Goal: Contribute content: Contribute content

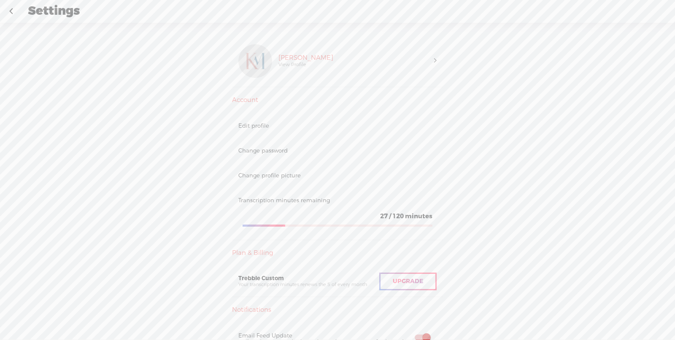
click at [8, 13] on link at bounding box center [10, 11] width 21 height 22
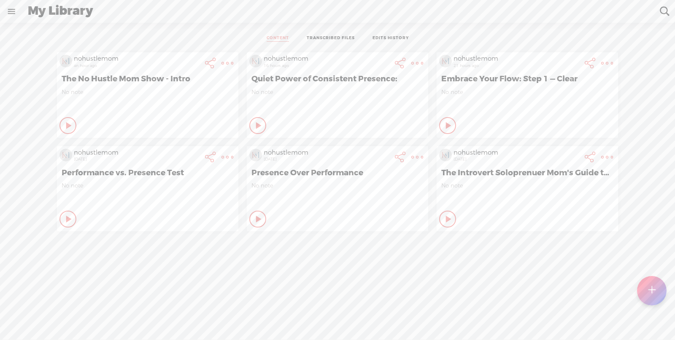
click at [652, 295] on t at bounding box center [651, 291] width 7 height 19
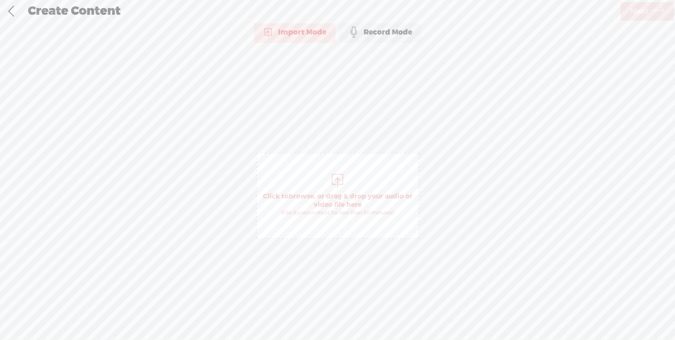
click at [334, 203] on span "Click to browse , or drag & drop your audio or video file here (File duration m…" at bounding box center [338, 204] width 162 height 32
click at [635, 10] on span "Next" at bounding box center [639, 12] width 18 height 22
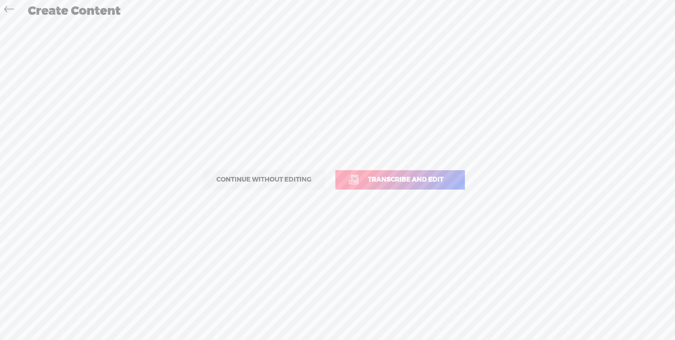
click at [409, 178] on span "Transcribe and edit" at bounding box center [405, 180] width 93 height 10
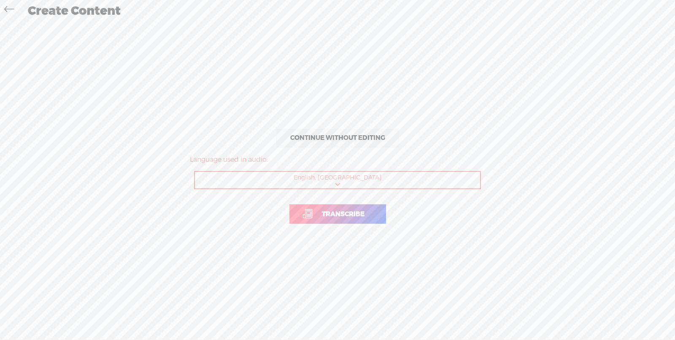
click at [370, 216] on span "Transcribe" at bounding box center [343, 215] width 60 height 10
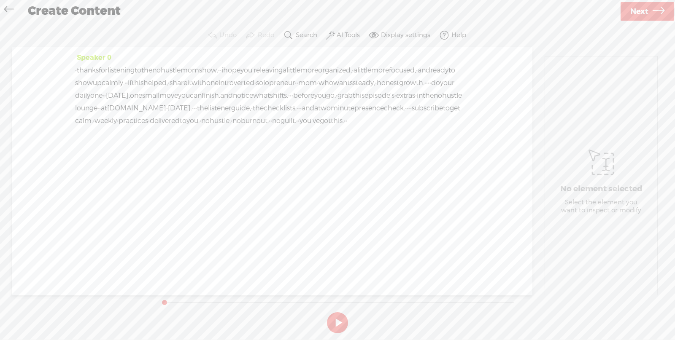
click at [76, 69] on span "·" at bounding box center [76, 70] width 2 height 13
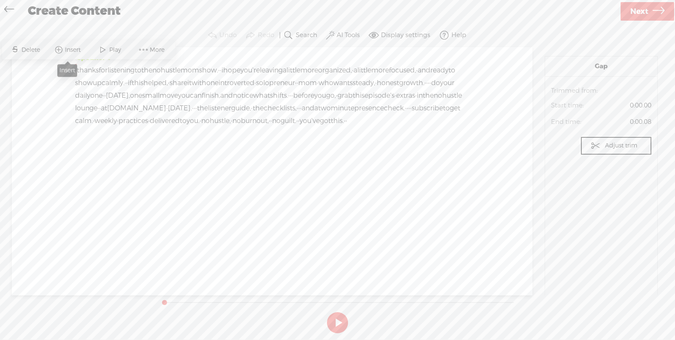
click at [76, 48] on span "Insert" at bounding box center [74, 50] width 18 height 8
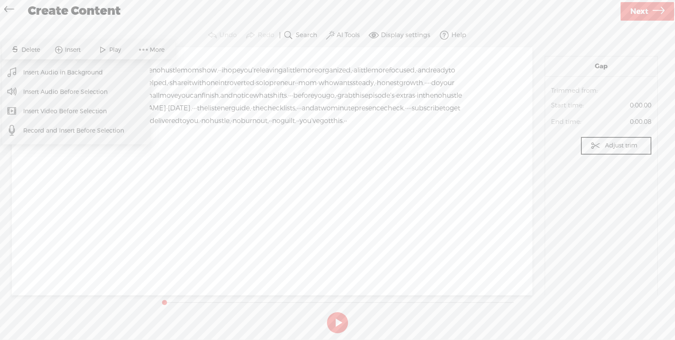
click at [65, 71] on span "Insert Audio in Background" at bounding box center [63, 72] width 113 height 19
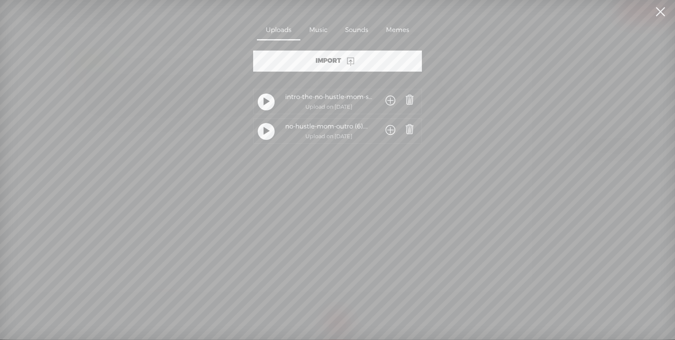
click at [313, 25] on div "Music" at bounding box center [318, 30] width 36 height 19
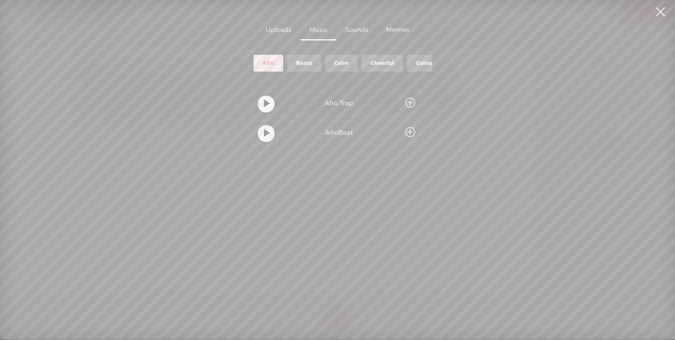
click at [303, 60] on div "Beats" at bounding box center [304, 63] width 16 height 7
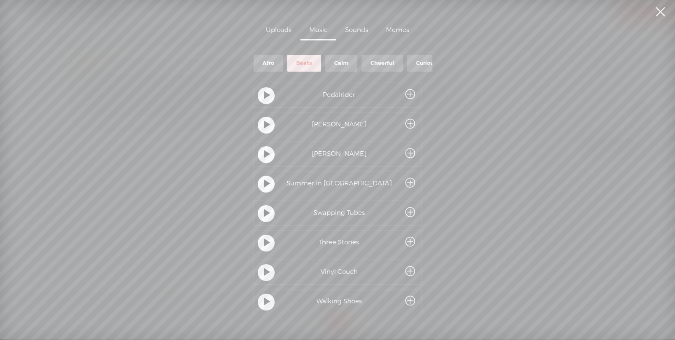
scroll to position [158, 0]
click at [260, 181] on div at bounding box center [266, 182] width 17 height 17
click at [411, 179] on span at bounding box center [410, 182] width 10 height 16
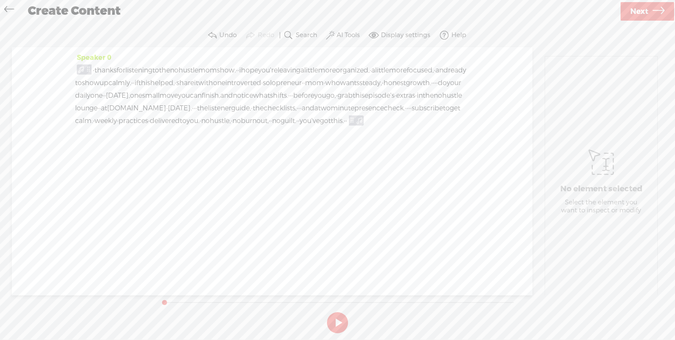
click at [240, 182] on div "Speaker 0 · thanks for listening to the no hustle mom show. · · i hope you're l…" at bounding box center [272, 171] width 521 height 248
click at [251, 115] on span "guide," at bounding box center [241, 108] width 20 height 13
click at [569, 87] on span "Content:" at bounding box center [569, 87] width 37 height 8
click at [574, 119] on section "Audio source: Trimmed from: Start time: 0:29.92 End time: 0:30.42 Adjust trim R…" at bounding box center [601, 144] width 112 height 88
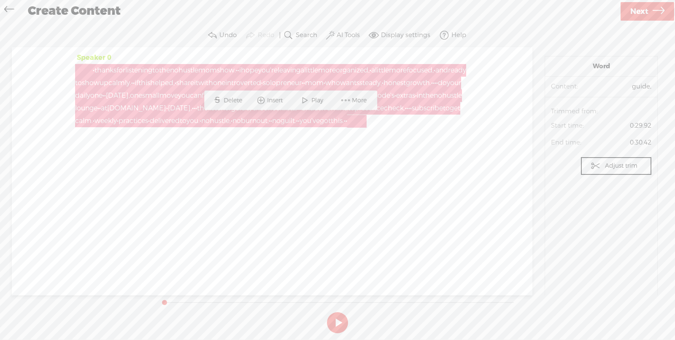
click at [83, 69] on div at bounding box center [84, 70] width 19 height 13
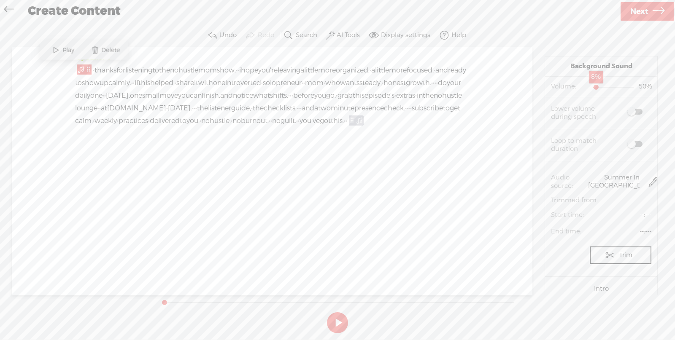
drag, startPoint x: 605, startPoint y: 86, endPoint x: 590, endPoint y: 82, distance: 15.6
click at [594, 85] on div "8%" at bounding box center [596, 87] width 5 height 5
click at [634, 144] on span at bounding box center [634, 144] width 15 height 6
click at [336, 325] on button at bounding box center [337, 323] width 21 height 21
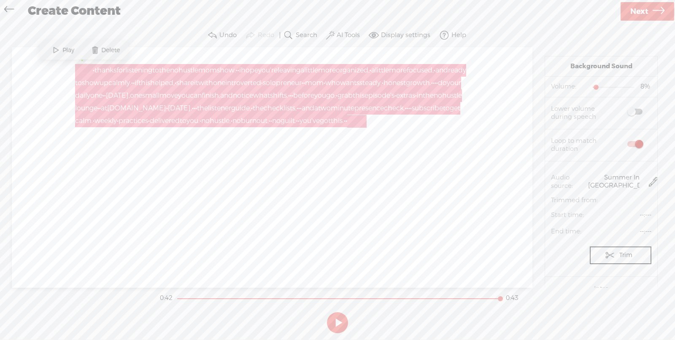
click at [79, 68] on div at bounding box center [84, 70] width 19 height 13
click at [347, 127] on div at bounding box center [356, 121] width 19 height 13
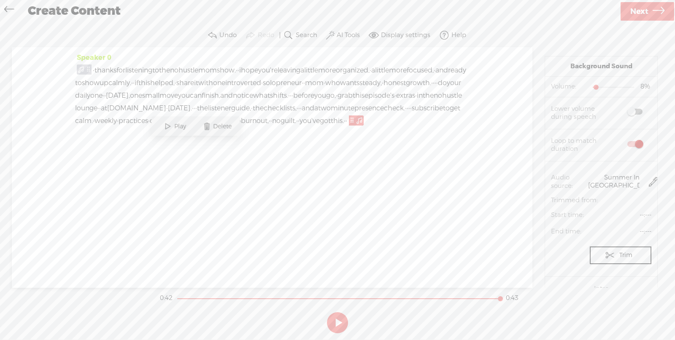
click at [240, 166] on div "Speaker 0 · thanks for listening to the no hustle mom show. · · i hope you're l…" at bounding box center [272, 167] width 521 height 241
click at [336, 102] on span "·" at bounding box center [337, 95] width 2 height 13
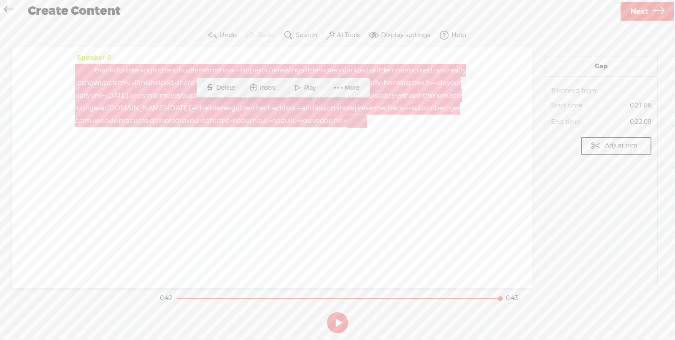
click at [347, 127] on div at bounding box center [356, 121] width 19 height 13
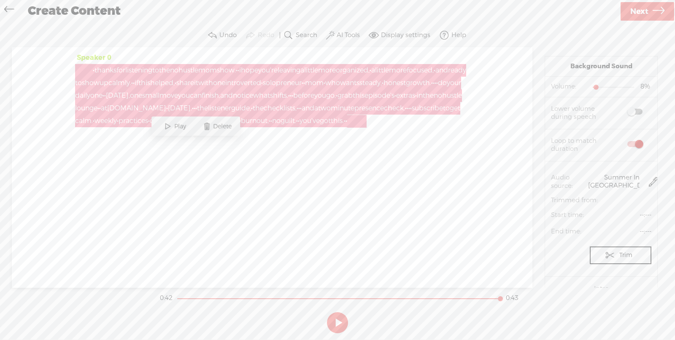
click at [86, 68] on div at bounding box center [84, 70] width 19 height 13
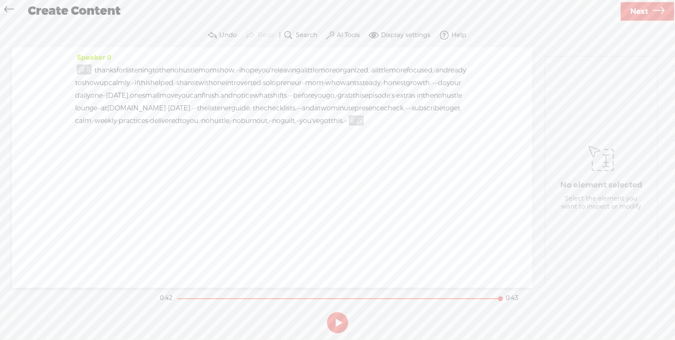
click at [384, 115] on span "check." at bounding box center [394, 108] width 21 height 13
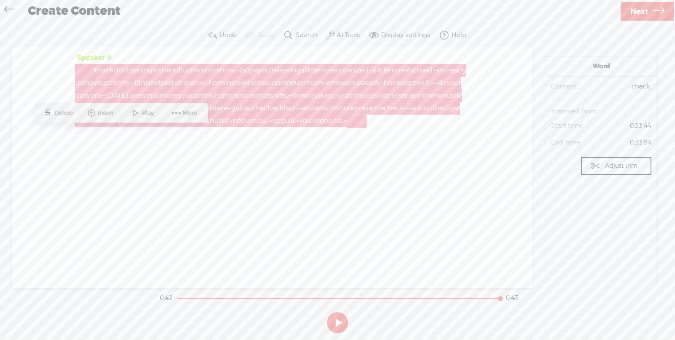
click at [347, 127] on div at bounding box center [356, 121] width 19 height 13
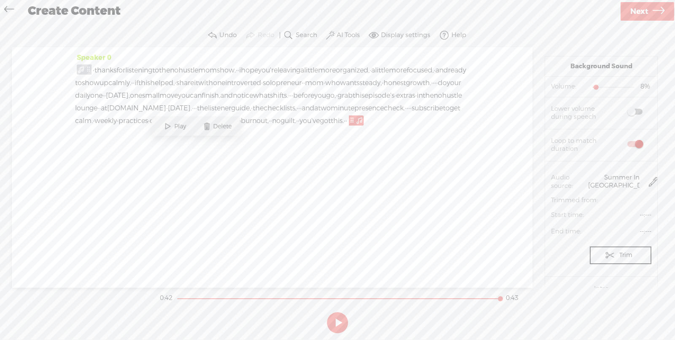
click at [217, 123] on span "Delete" at bounding box center [223, 126] width 21 height 8
click at [77, 68] on span "·" at bounding box center [76, 70] width 2 height 13
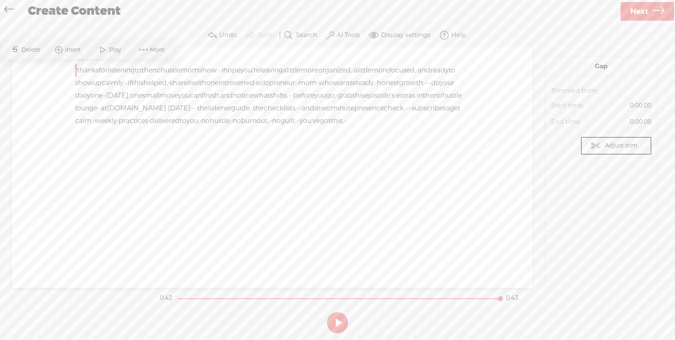
click at [82, 48] on span "Insert" at bounding box center [74, 50] width 18 height 8
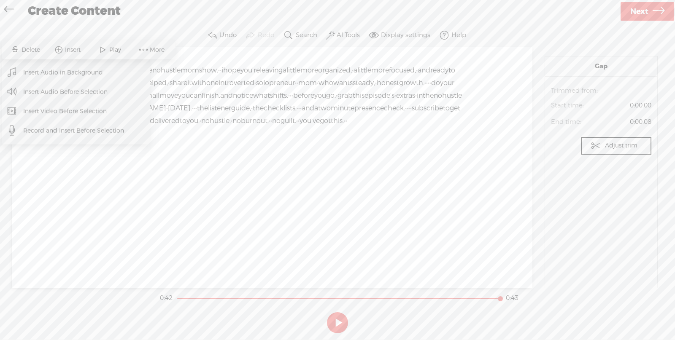
click at [76, 73] on span "Insert Audio in Background" at bounding box center [63, 72] width 113 height 19
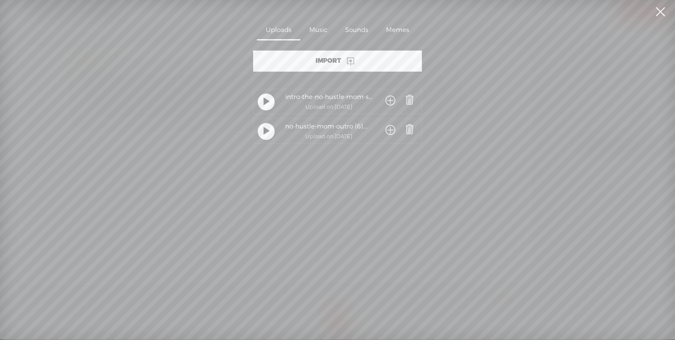
click at [317, 28] on div "Music" at bounding box center [318, 30] width 36 height 19
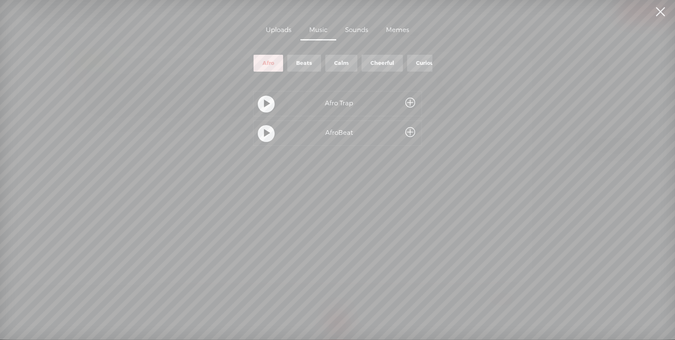
click at [303, 60] on div "Beats" at bounding box center [304, 63] width 16 height 7
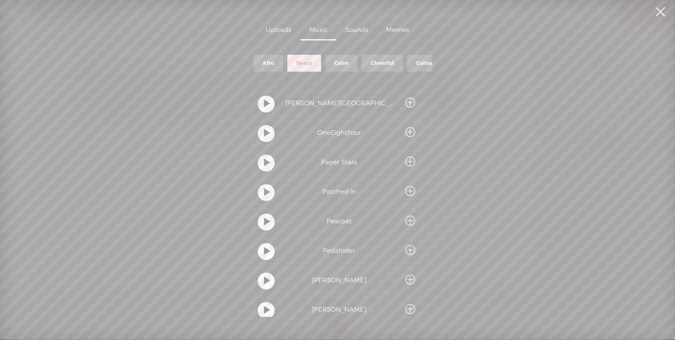
click at [264, 160] on t at bounding box center [267, 164] width 6 height 16
click at [411, 158] on span at bounding box center [410, 163] width 10 height 16
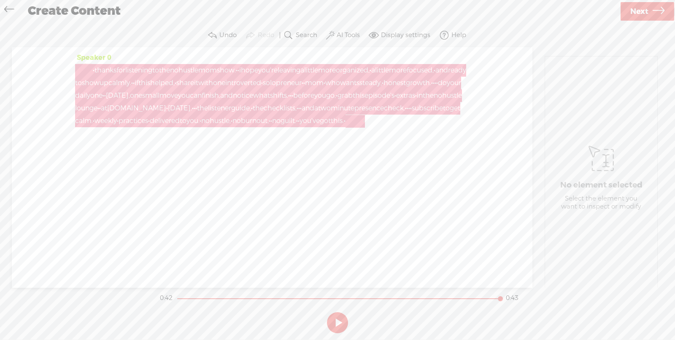
click at [85, 68] on div at bounding box center [84, 70] width 19 height 13
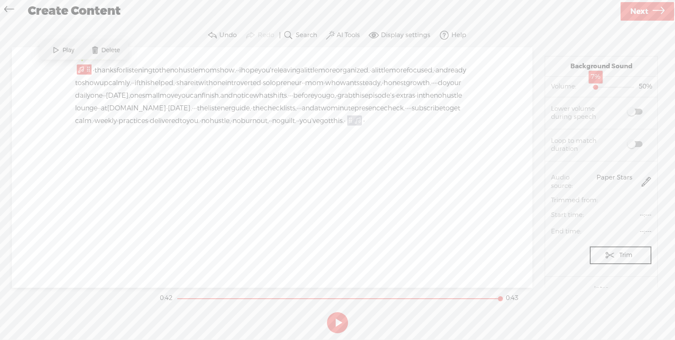
drag, startPoint x: 606, startPoint y: 85, endPoint x: 591, endPoint y: 89, distance: 16.1
click at [591, 89] on div at bounding box center [596, 87] width 19 height 19
click at [339, 327] on button at bounding box center [337, 323] width 21 height 21
click at [222, 165] on div "Speaker 0 · thanks for listening to the no hustle mom show. · · i hope you're l…" at bounding box center [272, 167] width 521 height 241
click at [331, 127] on span "this." at bounding box center [337, 121] width 13 height 13
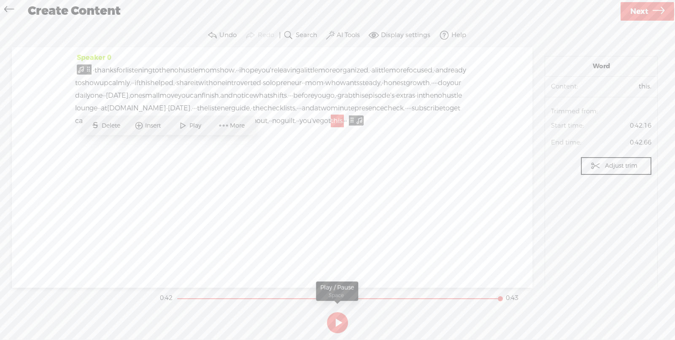
click at [343, 324] on button at bounding box center [337, 323] width 21 height 21
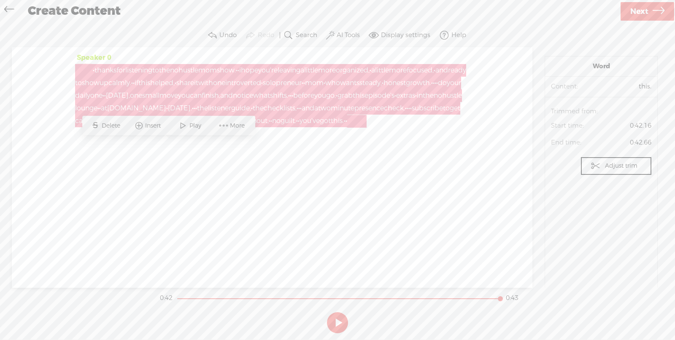
click at [82, 68] on div at bounding box center [84, 70] width 19 height 13
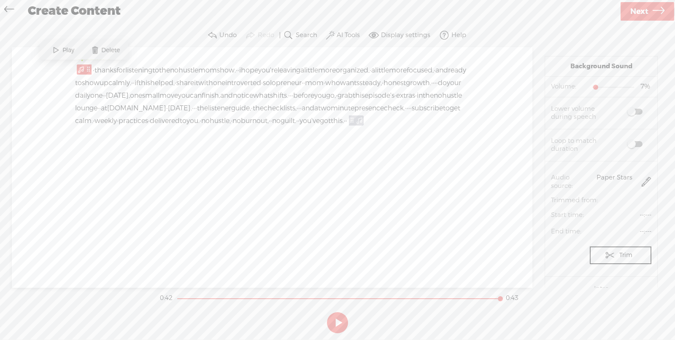
click at [635, 145] on span at bounding box center [634, 144] width 15 height 6
click at [588, 87] on div at bounding box center [593, 87] width 19 height 19
click at [591, 88] on div at bounding box center [596, 87] width 19 height 19
click at [589, 88] on div at bounding box center [594, 87] width 19 height 19
click at [592, 88] on div at bounding box center [597, 87] width 19 height 19
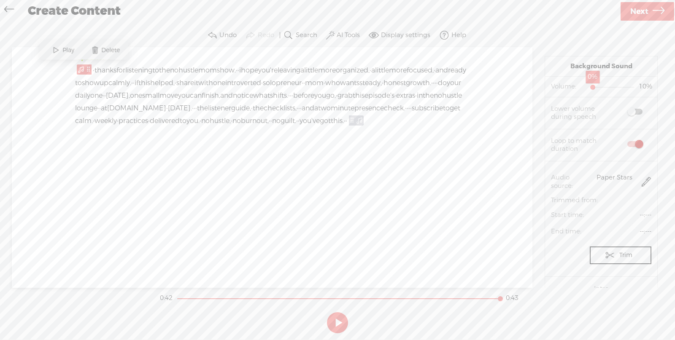
drag, startPoint x: 592, startPoint y: 88, endPoint x: 587, endPoint y: 87, distance: 4.8
click at [587, 87] on div at bounding box center [593, 87] width 19 height 19
click at [584, 87] on div at bounding box center [593, 87] width 19 height 19
drag, startPoint x: 589, startPoint y: 89, endPoint x: 595, endPoint y: 88, distance: 5.5
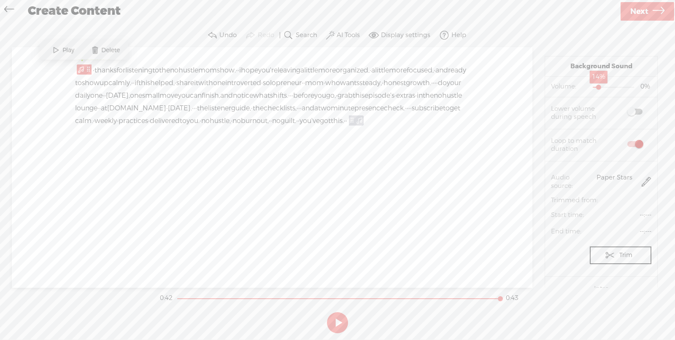
click at [595, 88] on div at bounding box center [599, 87] width 19 height 19
click at [593, 87] on div at bounding box center [596, 87] width 19 height 19
click at [590, 86] on div at bounding box center [593, 87] width 19 height 19
click at [594, 86] on div at bounding box center [597, 87] width 19 height 19
click at [590, 86] on div at bounding box center [593, 87] width 19 height 19
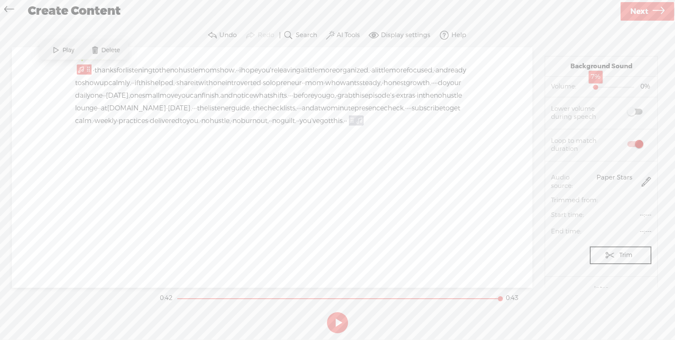
click at [592, 86] on div at bounding box center [596, 87] width 19 height 19
click at [591, 86] on div at bounding box center [595, 87] width 19 height 19
click at [592, 86] on div at bounding box center [595, 87] width 19 height 19
click at [331, 319] on button at bounding box center [337, 323] width 21 height 21
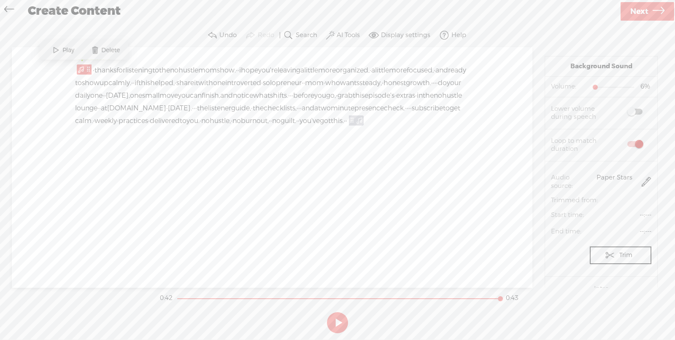
click at [627, 143] on span at bounding box center [634, 144] width 15 height 6
drag, startPoint x: 589, startPoint y: 267, endPoint x: 608, endPoint y: 266, distance: 19.1
click at [608, 266] on div at bounding box center [614, 268] width 19 height 19
click at [336, 319] on button at bounding box center [337, 323] width 21 height 21
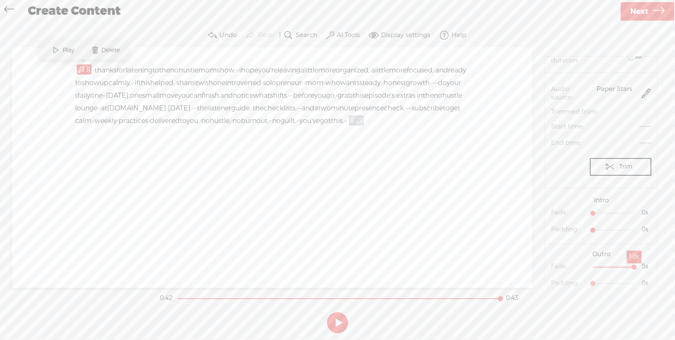
drag, startPoint x: 606, startPoint y: 268, endPoint x: 635, endPoint y: 269, distance: 29.5
click at [635, 269] on div at bounding box center [634, 268] width 19 height 19
click at [338, 319] on button at bounding box center [337, 323] width 21 height 21
drag, startPoint x: 623, startPoint y: 265, endPoint x: 567, endPoint y: 264, distance: 55.7
click at [567, 264] on section "Fade: 0s 10s" at bounding box center [601, 267] width 100 height 17
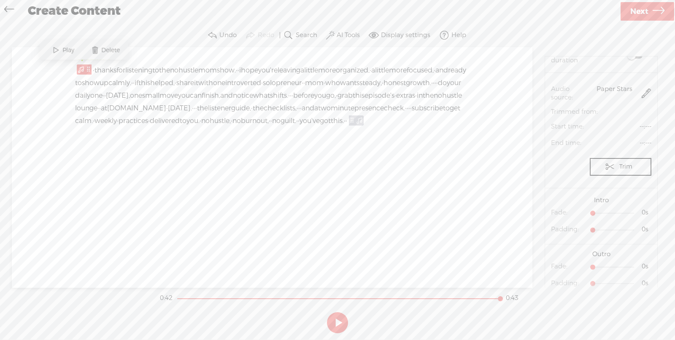
click at [640, 8] on span "Next" at bounding box center [639, 12] width 18 height 22
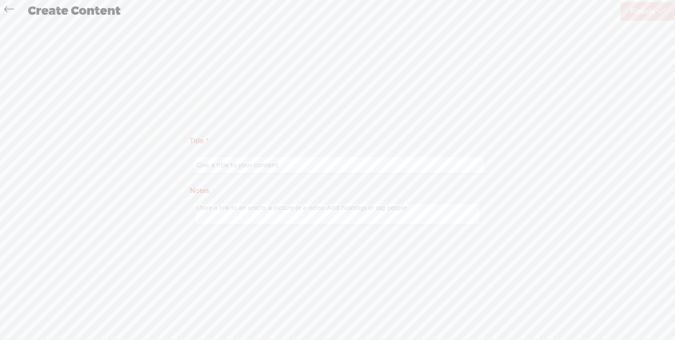
click at [444, 167] on input "text" at bounding box center [338, 165] width 289 height 16
type input "Outro - The No Hustle Mom Show"
click at [643, 12] on span "Finish" at bounding box center [642, 12] width 24 height 22
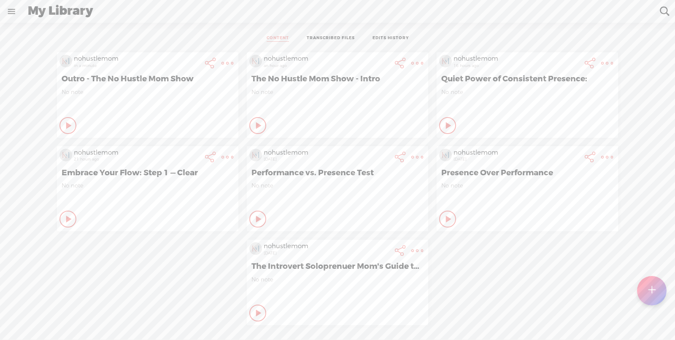
click at [17, 12] on link at bounding box center [11, 11] width 22 height 22
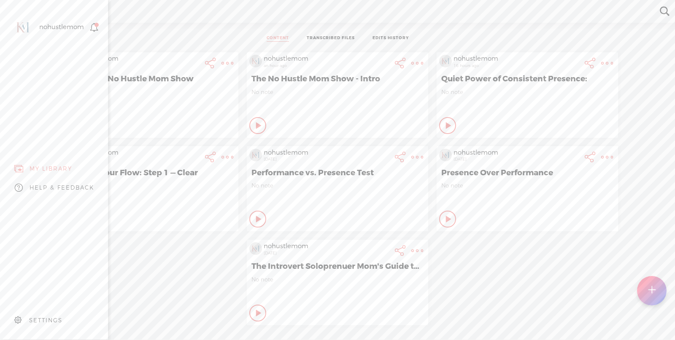
click at [59, 317] on div "SETTINGS" at bounding box center [45, 320] width 33 height 7
